Goal: Contribute content

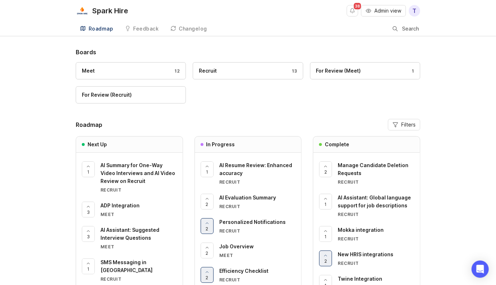
click at [386, 9] on span "Admin view" at bounding box center [387, 10] width 27 height 7
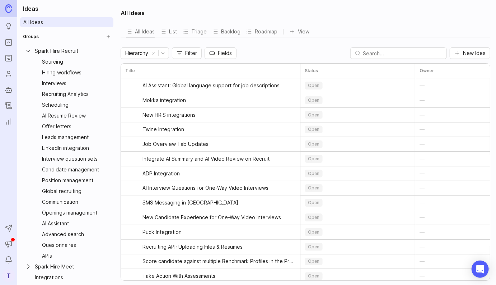
click at [472, 55] on button "New Idea" at bounding box center [470, 52] width 41 height 11
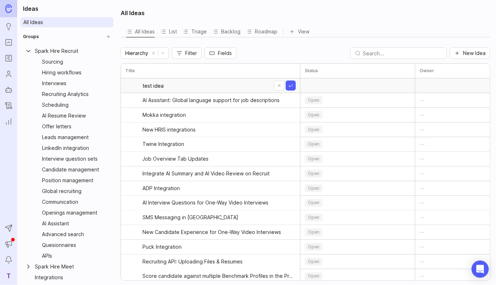
type input "test idea"
click at [205, 89] on link "test idea" at bounding box center [212, 85] width 140 height 14
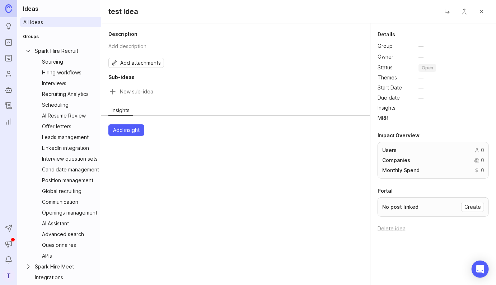
click at [140, 44] on div "Add description" at bounding box center [127, 46] width 38 height 6
click at [482, 14] on button "Close" at bounding box center [481, 11] width 14 height 14
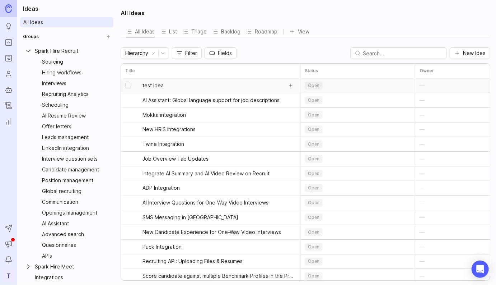
click at [128, 85] on input "select post" at bounding box center [128, 86] width 6 height 6
click at [127, 85] on input "select post" at bounding box center [128, 86] width 6 height 6
checkbox input "false"
click at [163, 85] on link "test idea" at bounding box center [212, 85] width 140 height 14
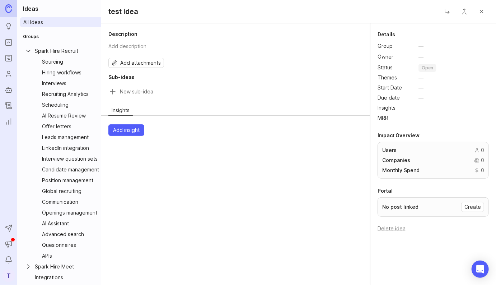
click at [397, 227] on button "Delete idea" at bounding box center [391, 228] width 28 height 6
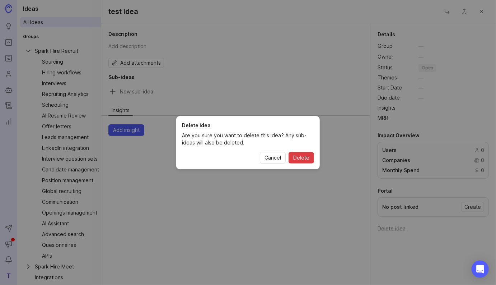
click at [306, 157] on span "Delete" at bounding box center [301, 157] width 16 height 7
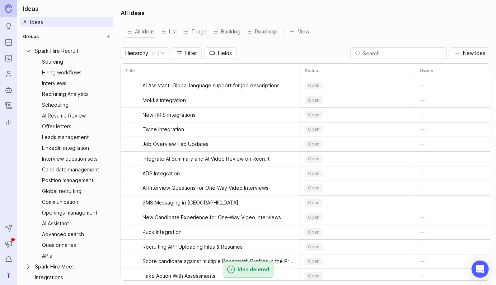
click at [276, 44] on div "All Ideas All Ideas List Triage Backlog Roadmap View To pick up a draggable ite…" at bounding box center [306, 142] width 380 height 285
click at [247, 86] on span "AI Assistant: Global language support for job descriptions" at bounding box center [210, 85] width 137 height 7
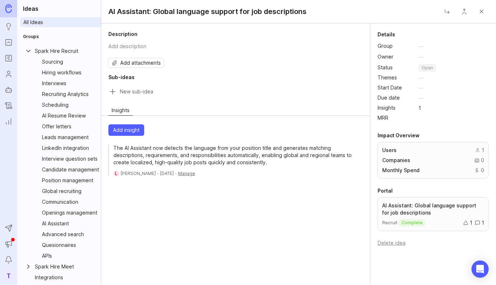
click at [481, 12] on button "Close" at bounding box center [481, 11] width 14 height 14
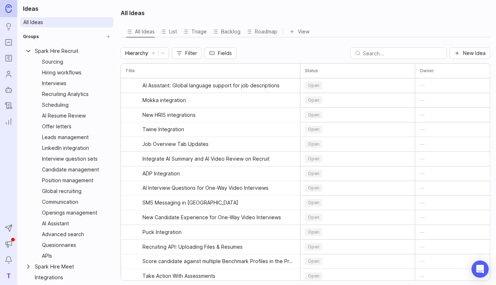
click at [246, 9] on div "All Ideas" at bounding box center [306, 12] width 370 height 17
